Goal: Information Seeking & Learning: Learn about a topic

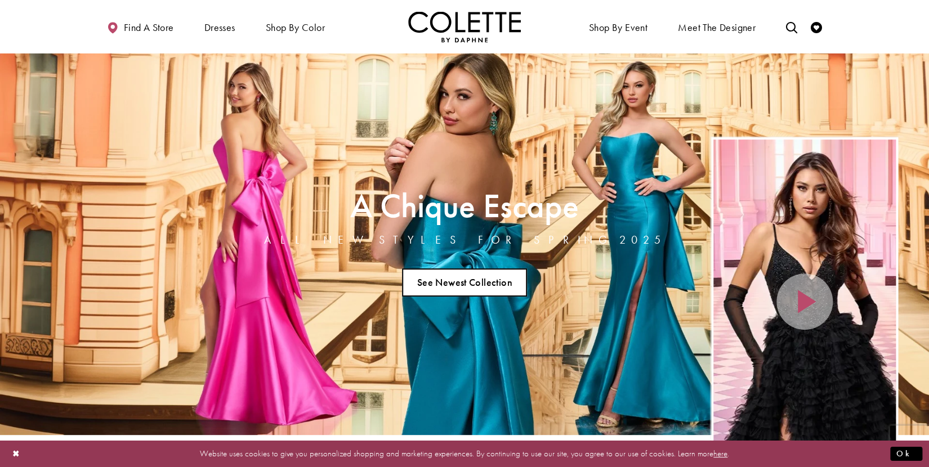
click at [453, 282] on link "See Newest Collection" at bounding box center [464, 283] width 125 height 28
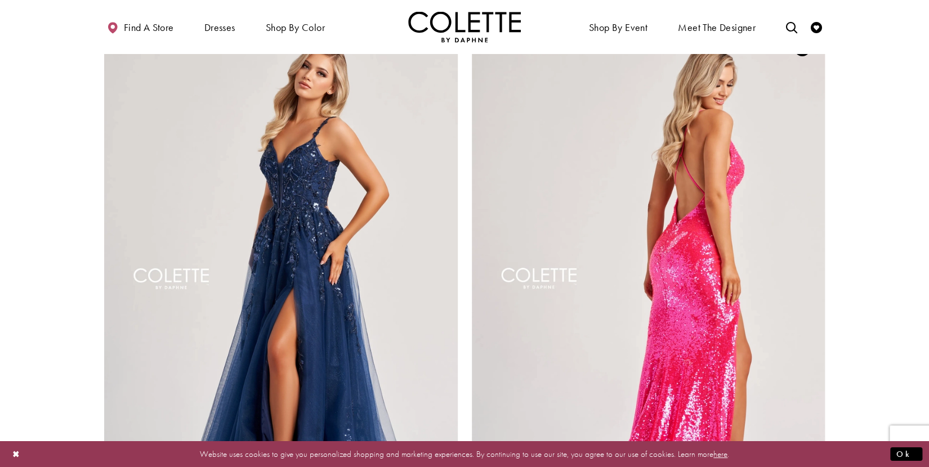
scroll to position [2106, 0]
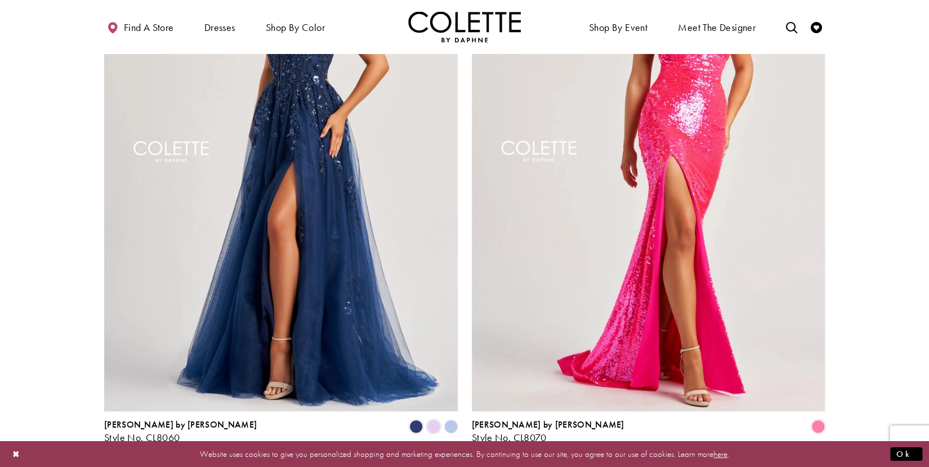
click at [529, 467] on span "Next" at bounding box center [529, 474] width 19 height 12
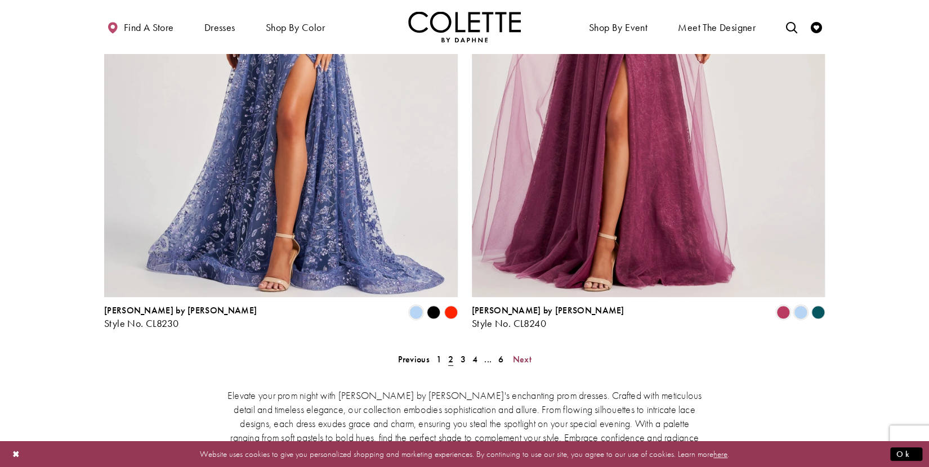
scroll to position [2297, 0]
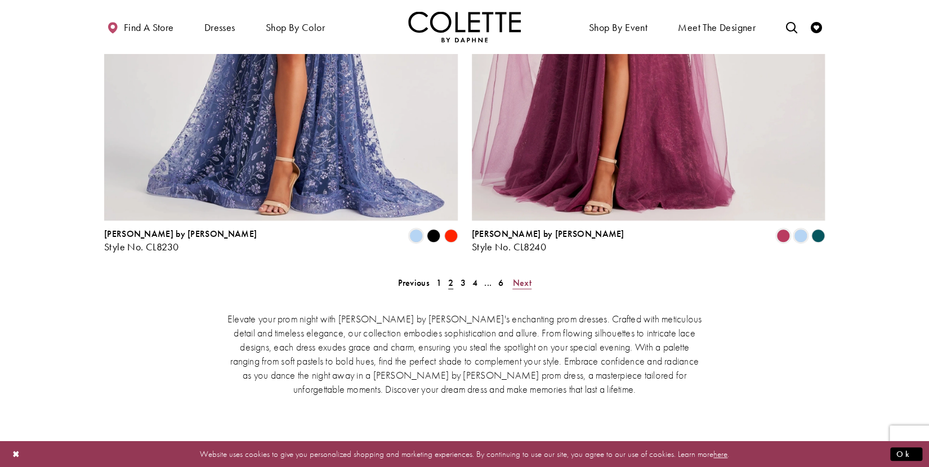
click at [523, 277] on span "Next" at bounding box center [522, 283] width 19 height 12
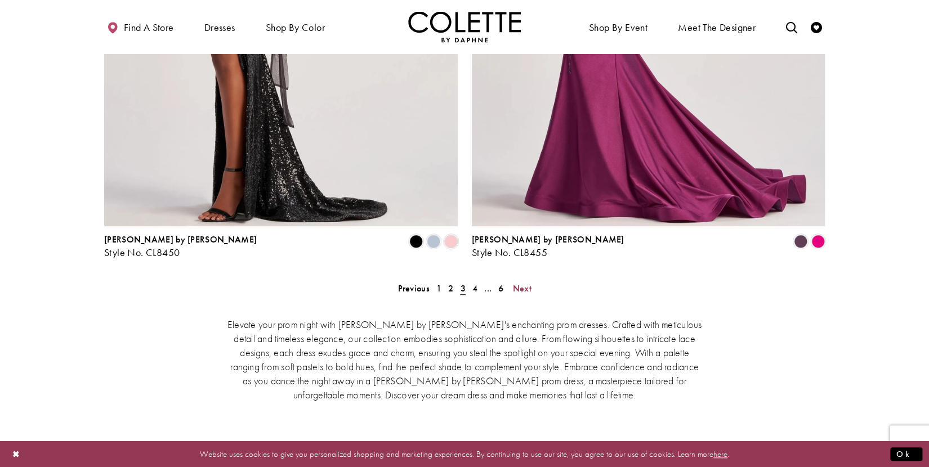
scroll to position [2297, 0]
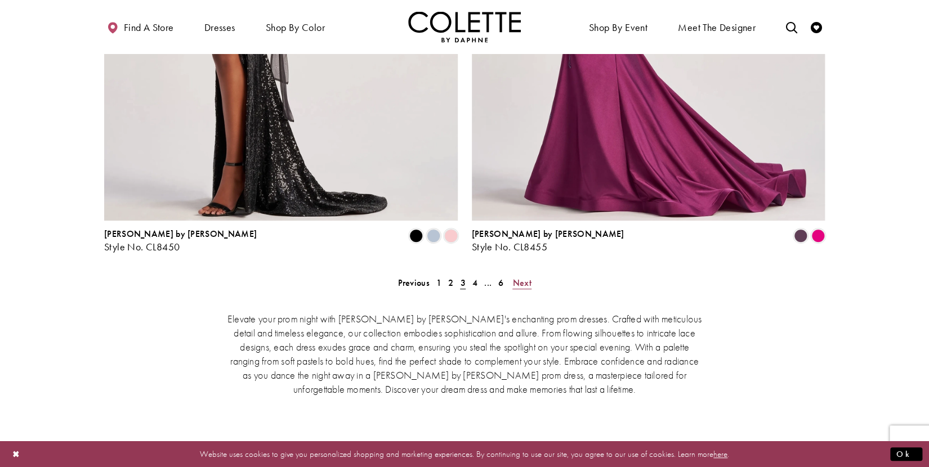
click at [524, 277] on span "Next" at bounding box center [522, 283] width 19 height 12
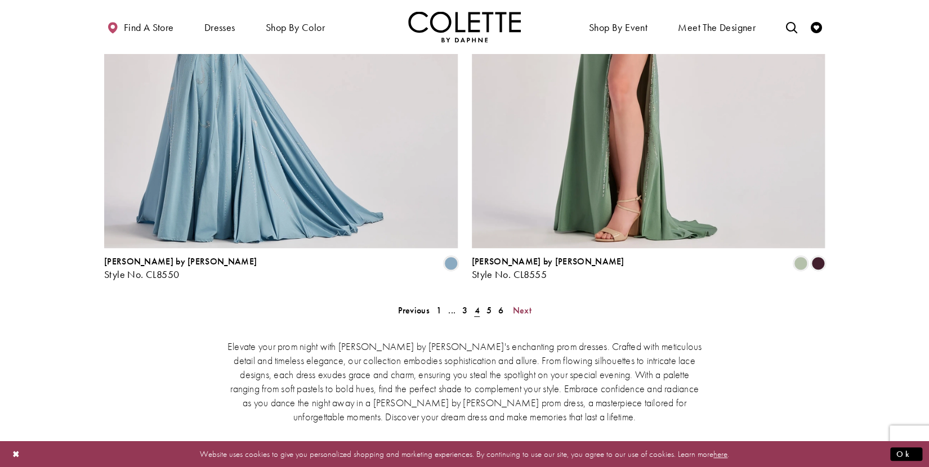
scroll to position [2297, 0]
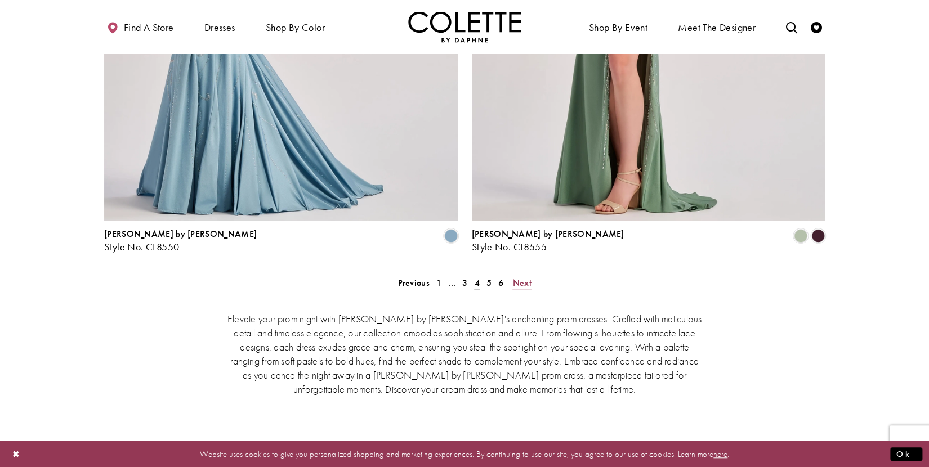
click at [521, 277] on span "Next" at bounding box center [522, 283] width 19 height 12
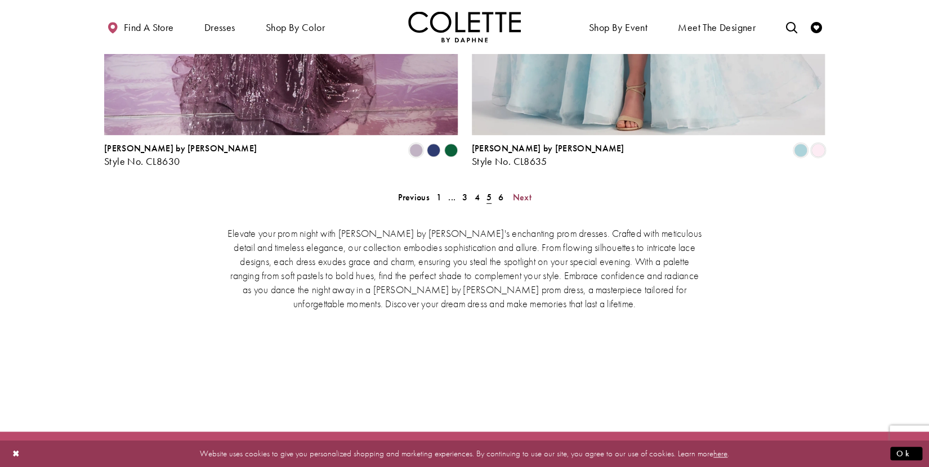
scroll to position [2395, 0]
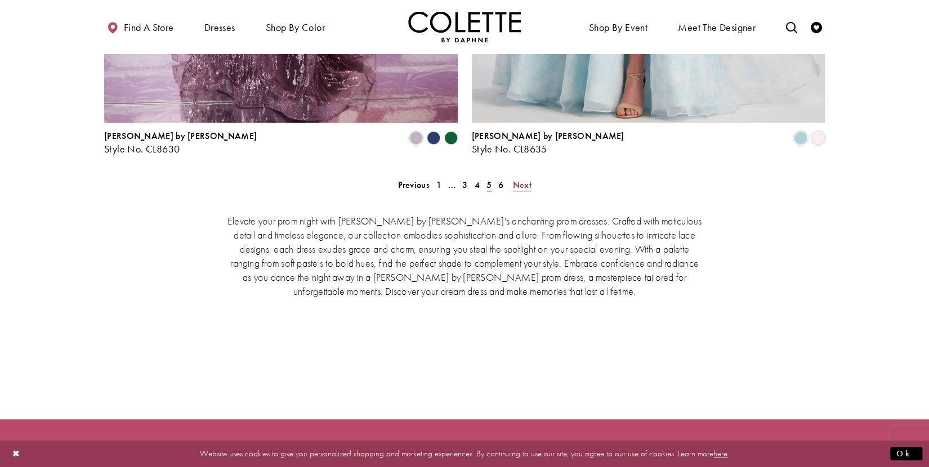
click at [524, 179] on span "Next" at bounding box center [522, 185] width 19 height 12
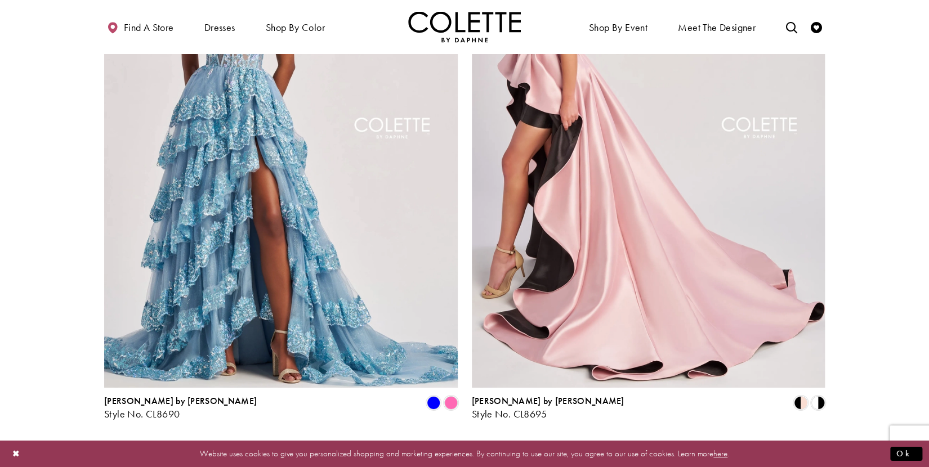
scroll to position [1709, 0]
